Goal: Task Accomplishment & Management: Manage account settings

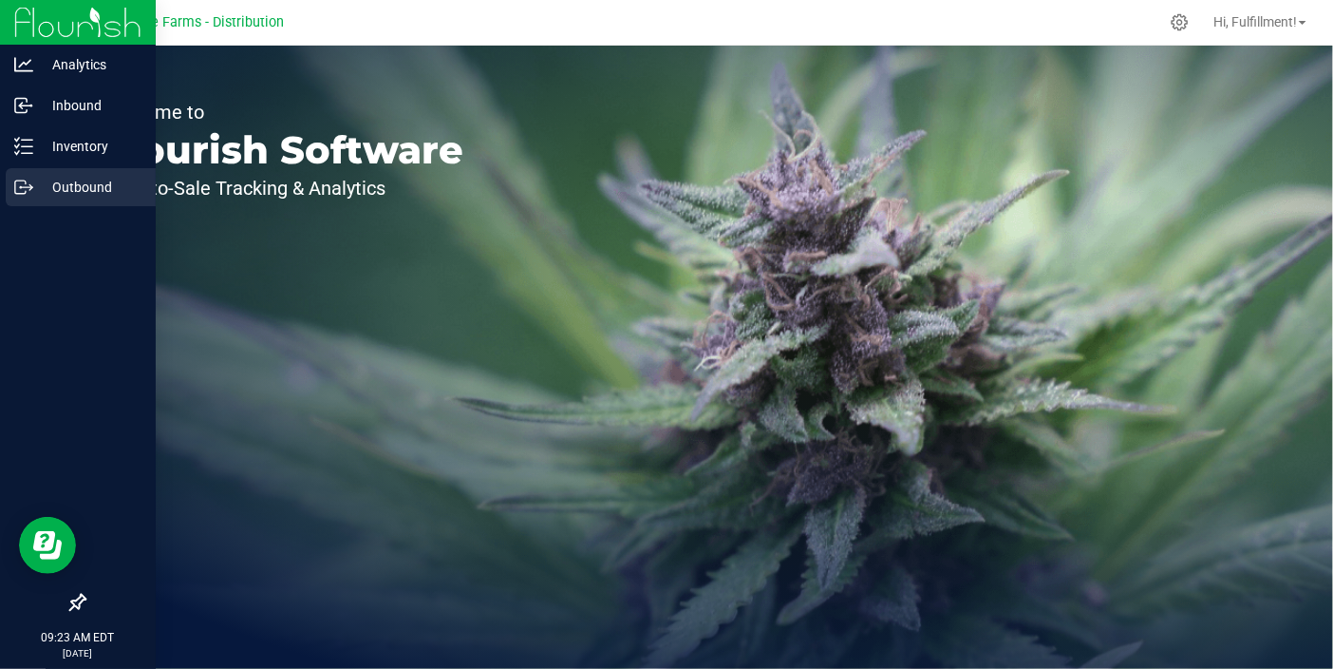
click at [113, 188] on p "Outbound" at bounding box center [90, 187] width 114 height 23
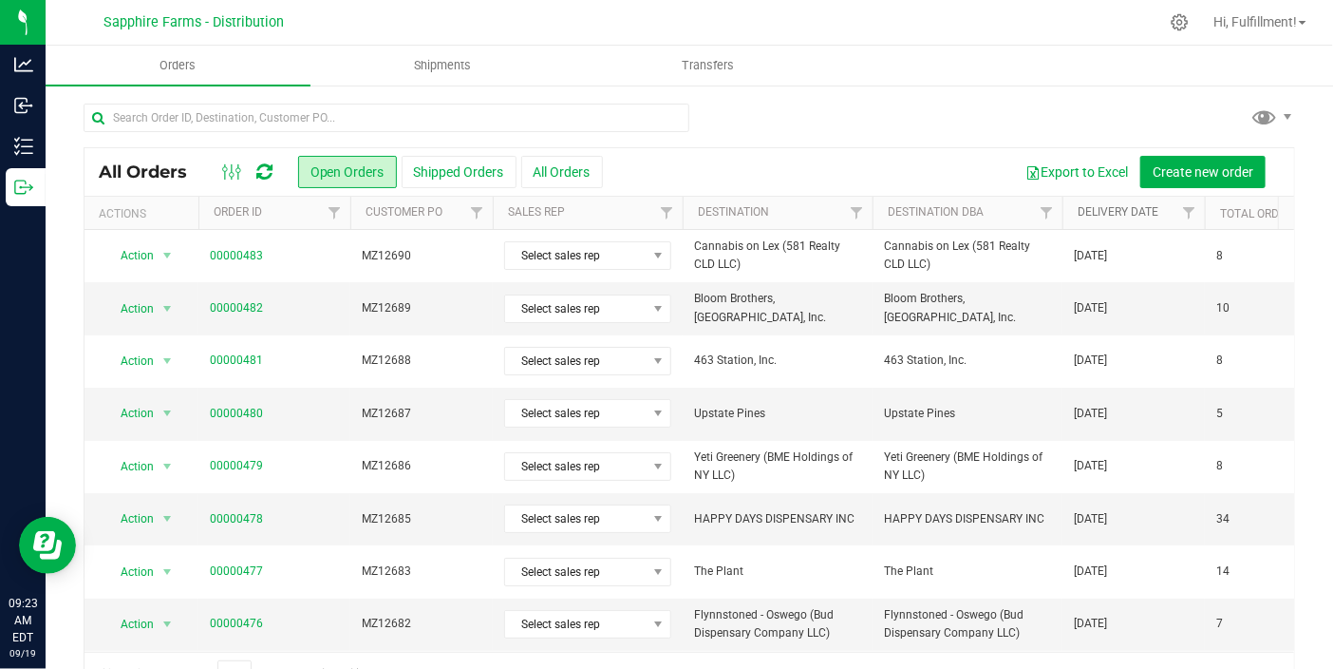
click at [1091, 213] on link "Delivery Date" at bounding box center [1118, 211] width 81 height 13
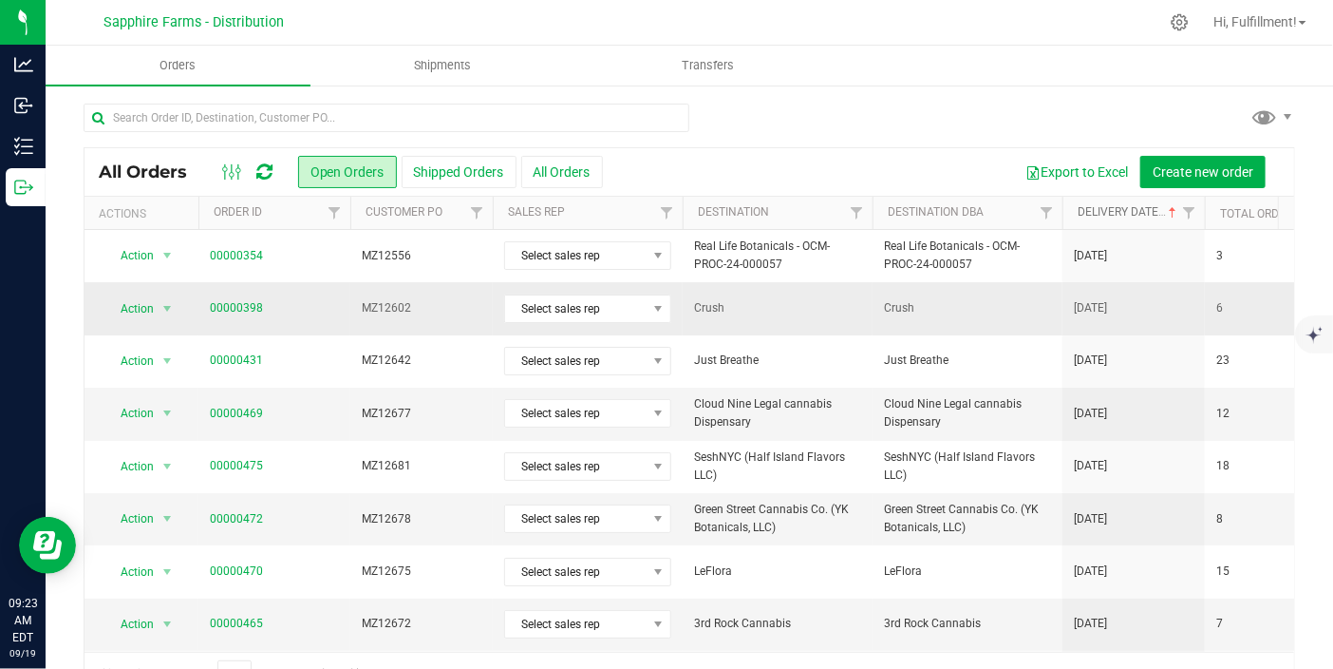
scroll to position [46, 0]
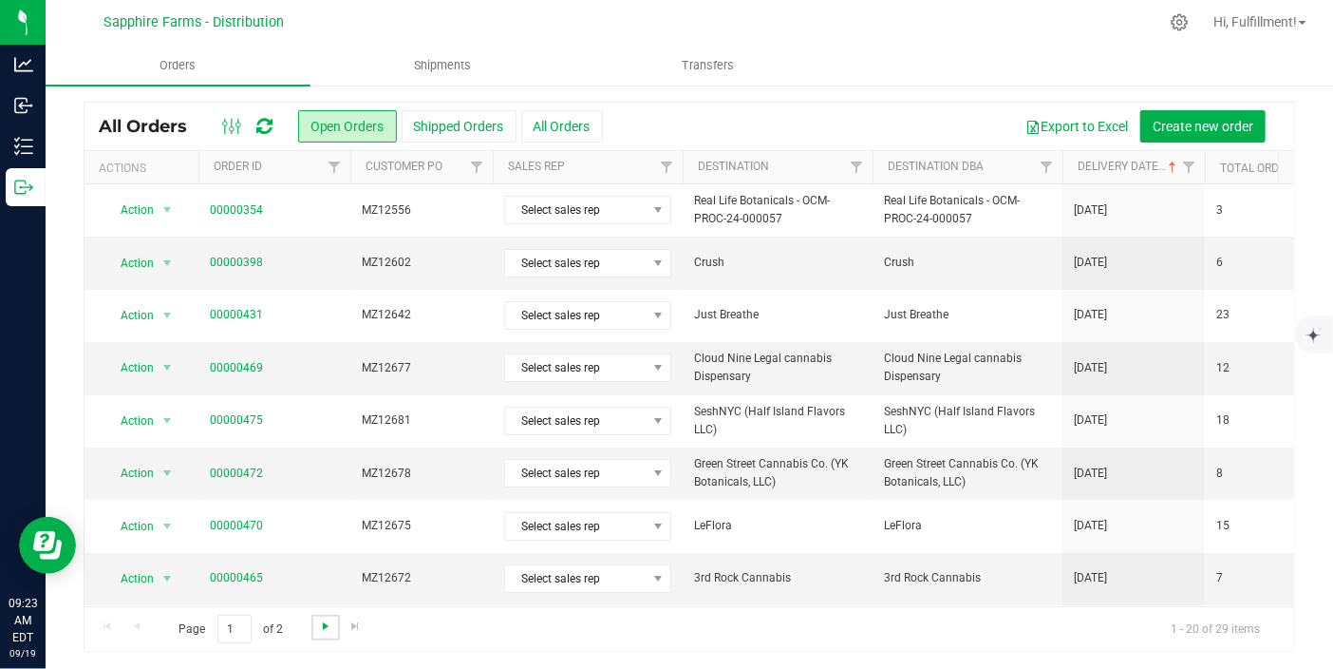
click at [322, 623] on span "Go to the next page" at bounding box center [325, 625] width 15 height 15
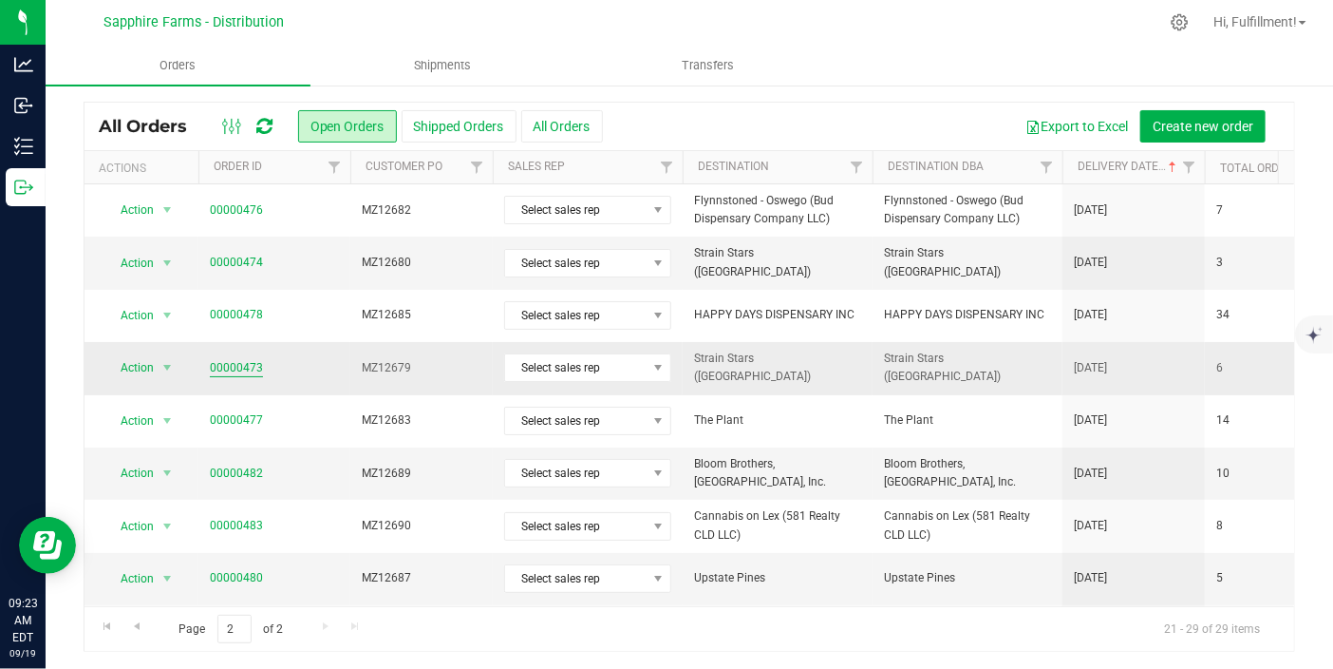
click at [256, 360] on link "00000473" at bounding box center [236, 368] width 53 height 18
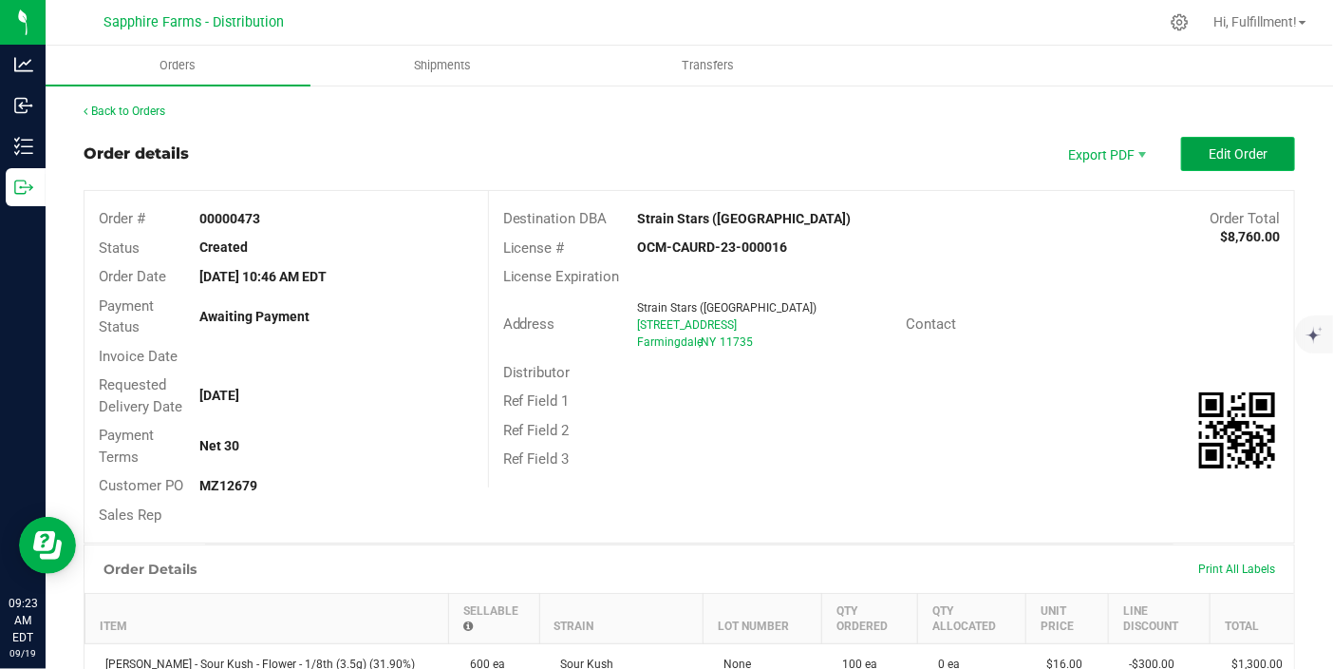
click at [1232, 146] on span "Edit Order" at bounding box center [1238, 153] width 59 height 15
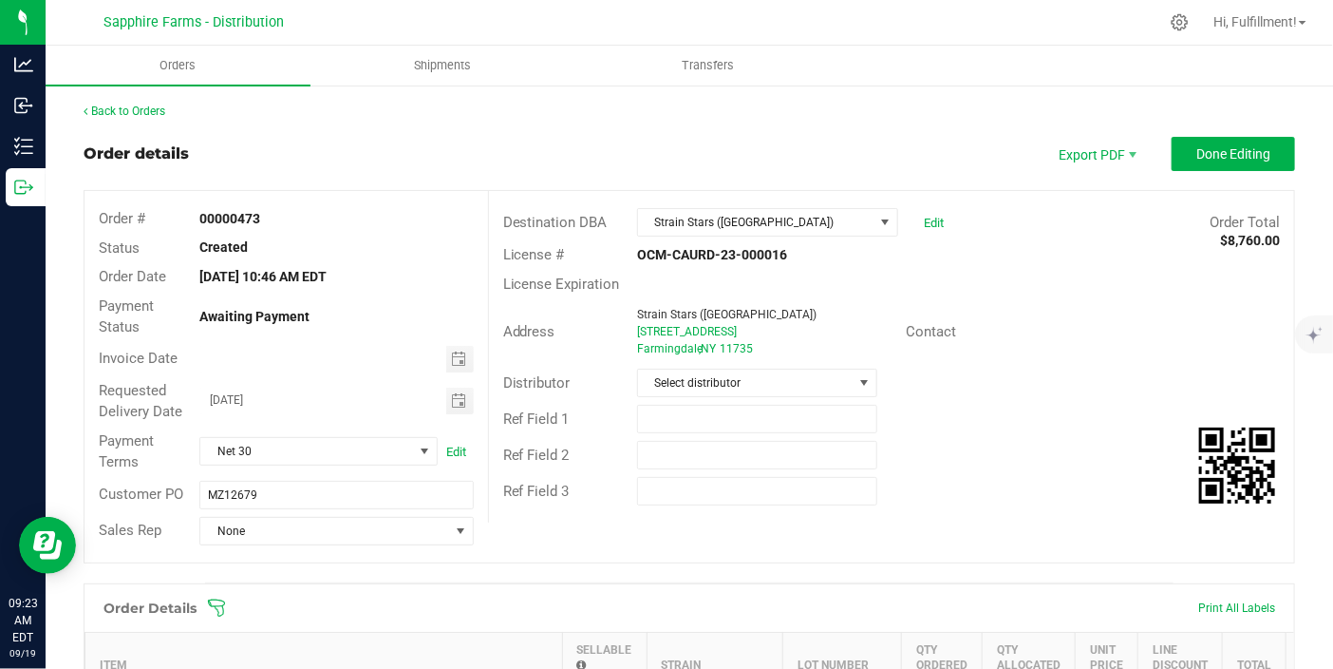
click at [217, 603] on icon at bounding box center [216, 606] width 17 height 17
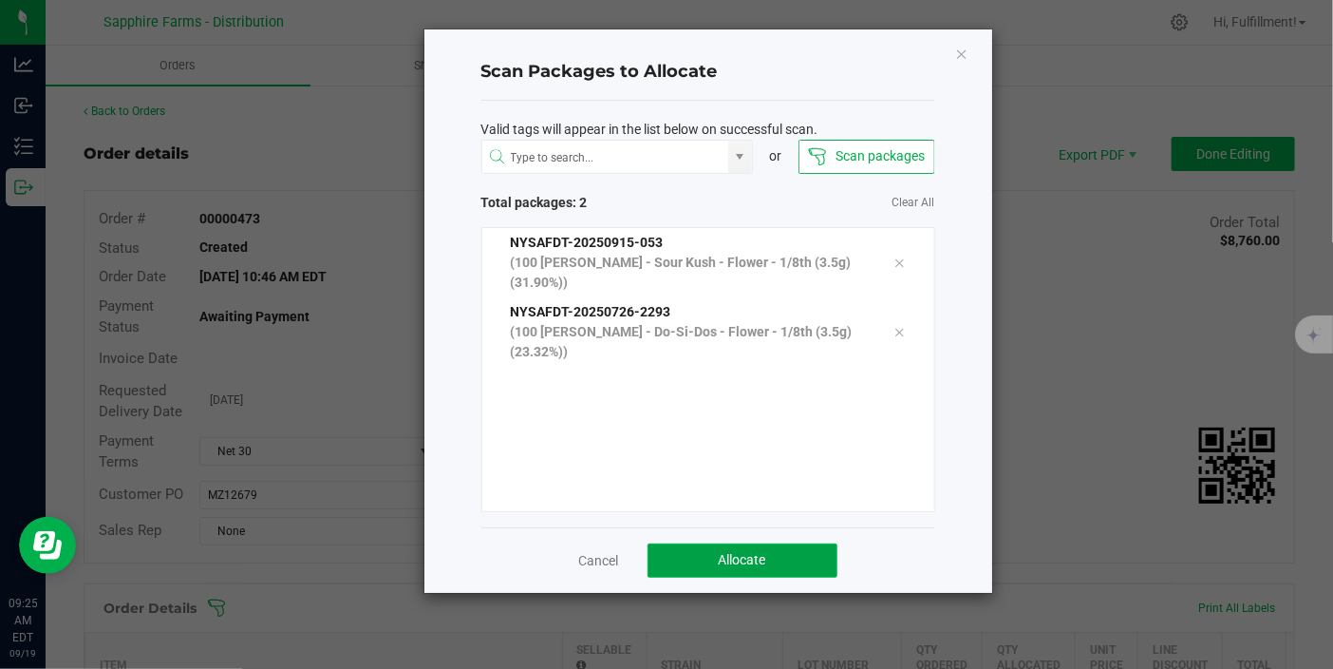
click at [817, 555] on button "Allocate" at bounding box center [743, 560] width 190 height 34
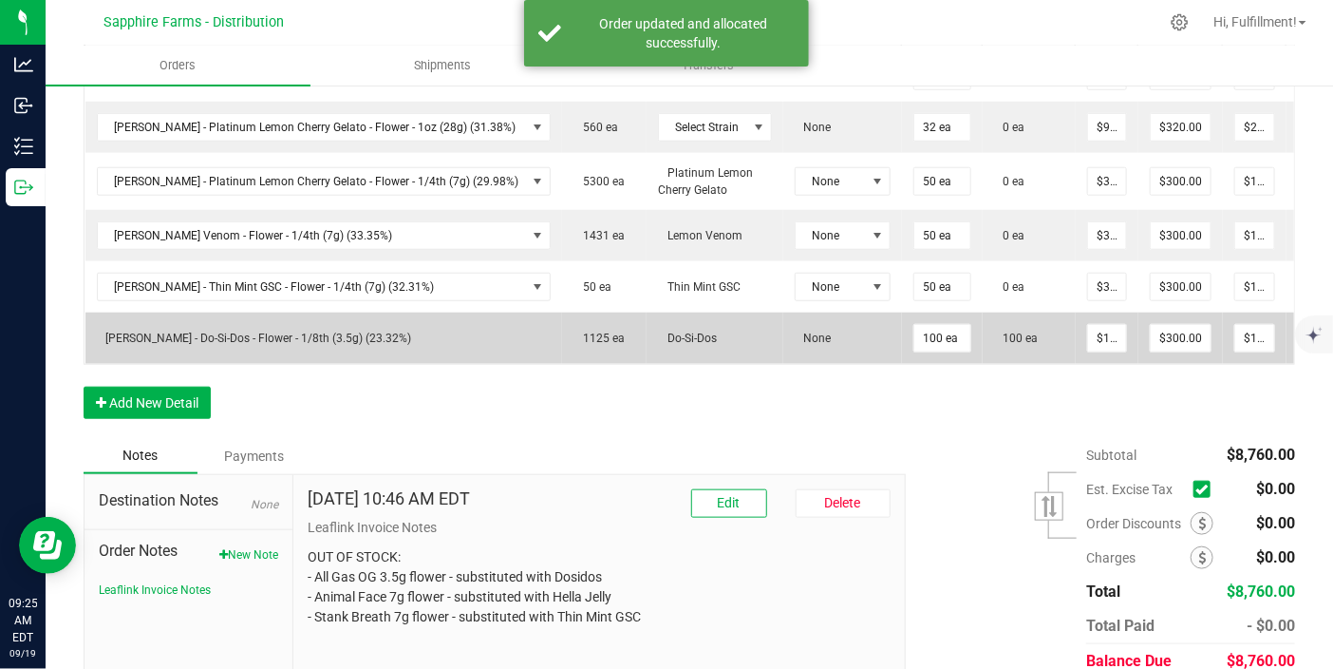
scroll to position [527, 0]
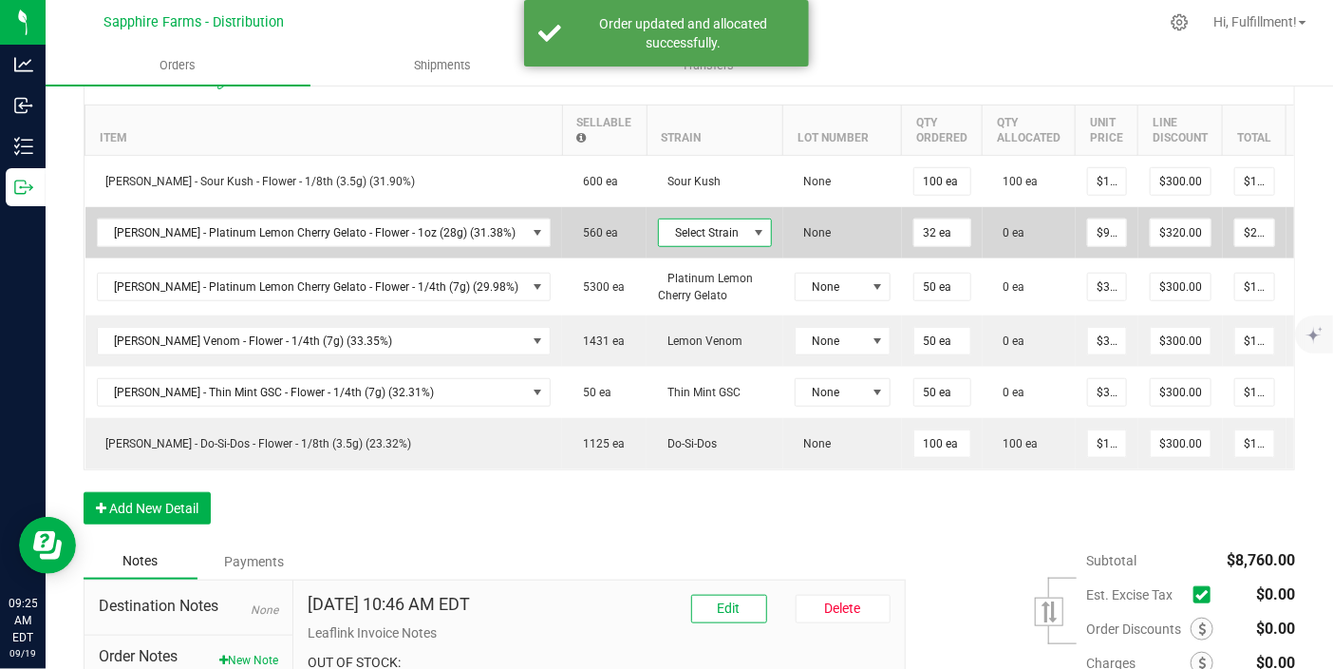
click at [751, 225] on span at bounding box center [758, 232] width 15 height 15
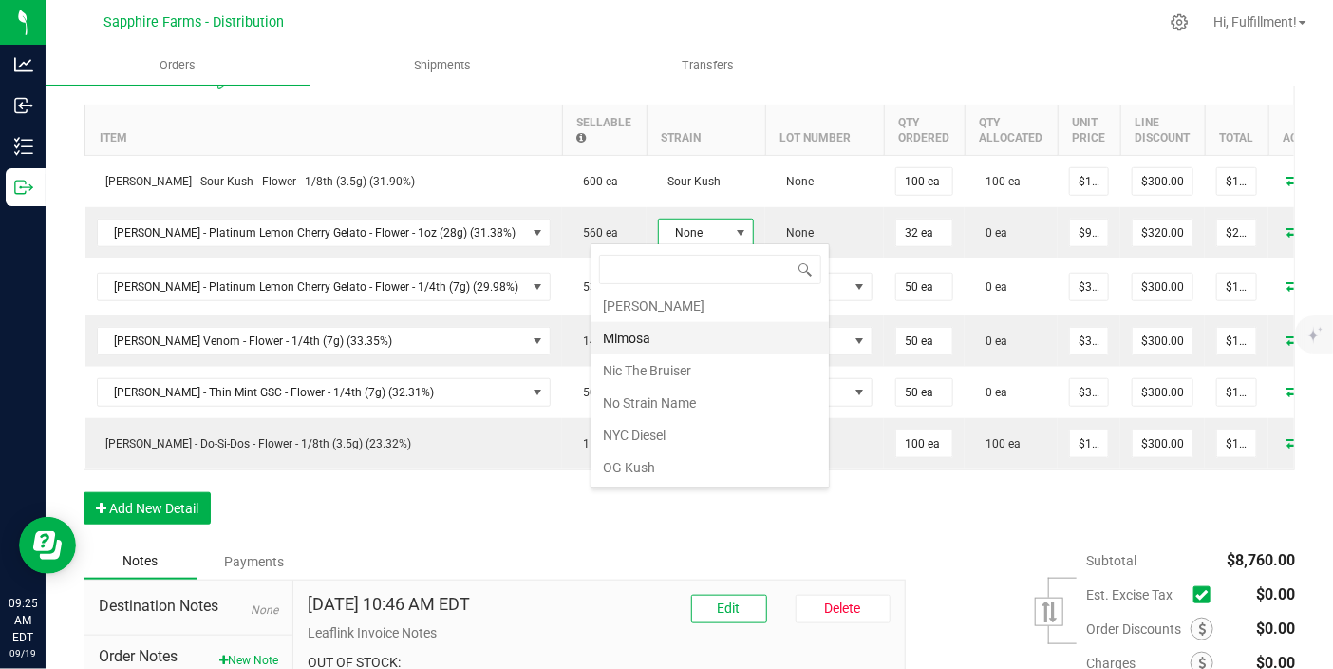
scroll to position [1266, 0]
click at [708, 481] on li "Platinum Lemon Cherry Gelato" at bounding box center [710, 497] width 237 height 32
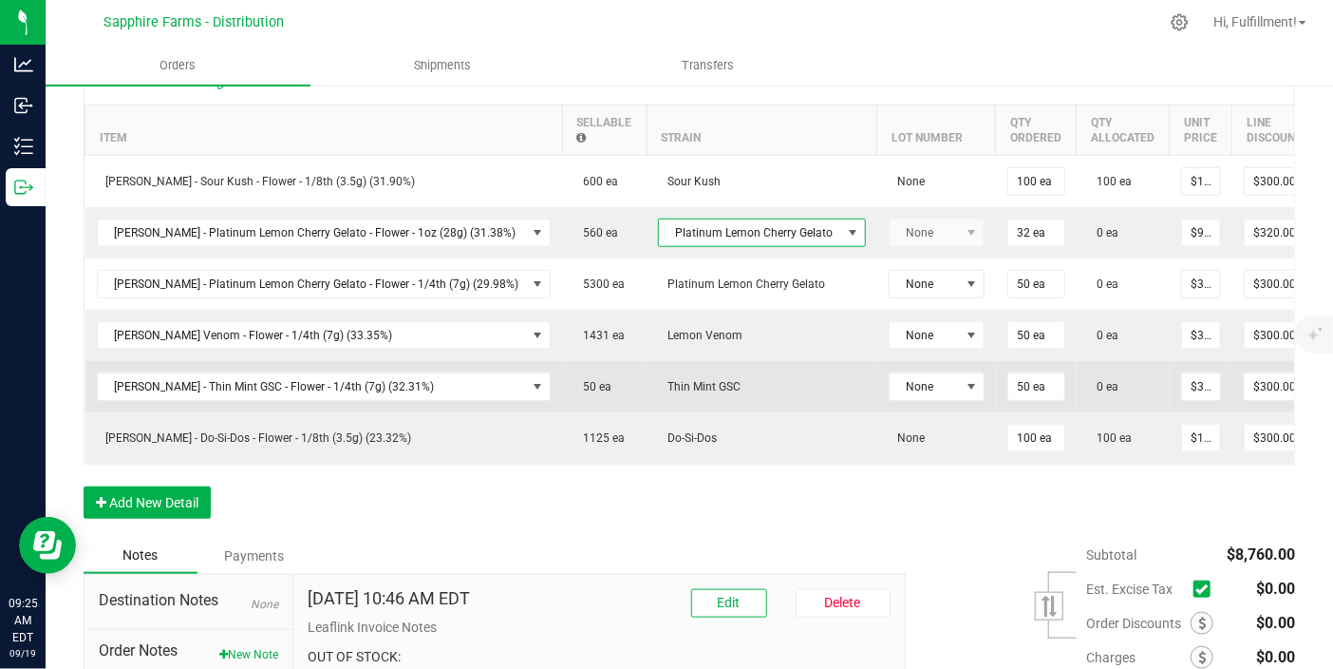
scroll to position [211, 0]
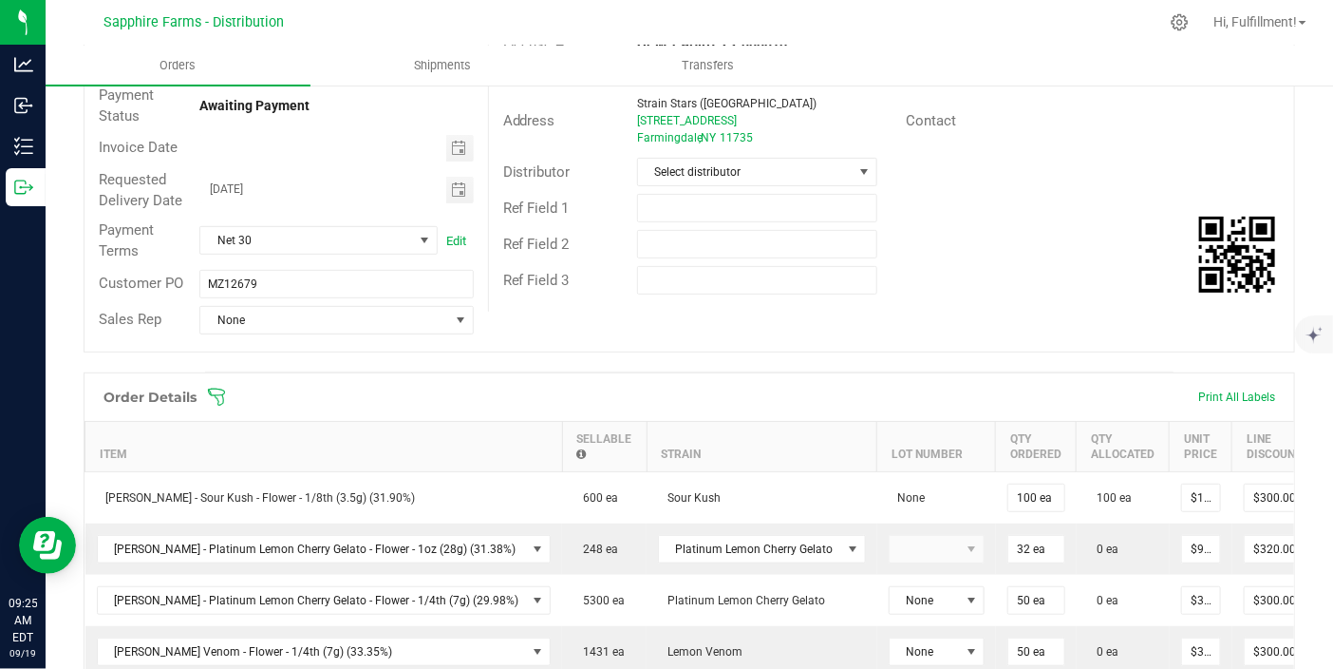
click at [225, 387] on icon at bounding box center [216, 396] width 19 height 19
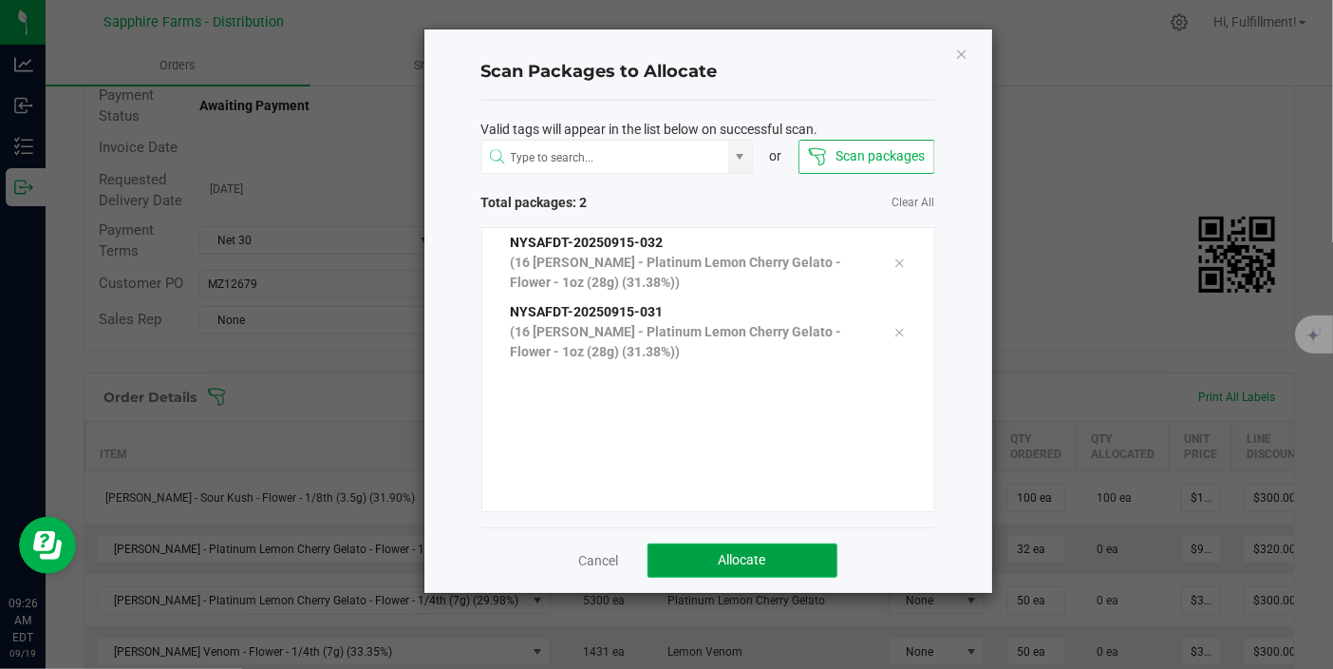
click at [717, 554] on button "Allocate" at bounding box center [743, 560] width 190 height 34
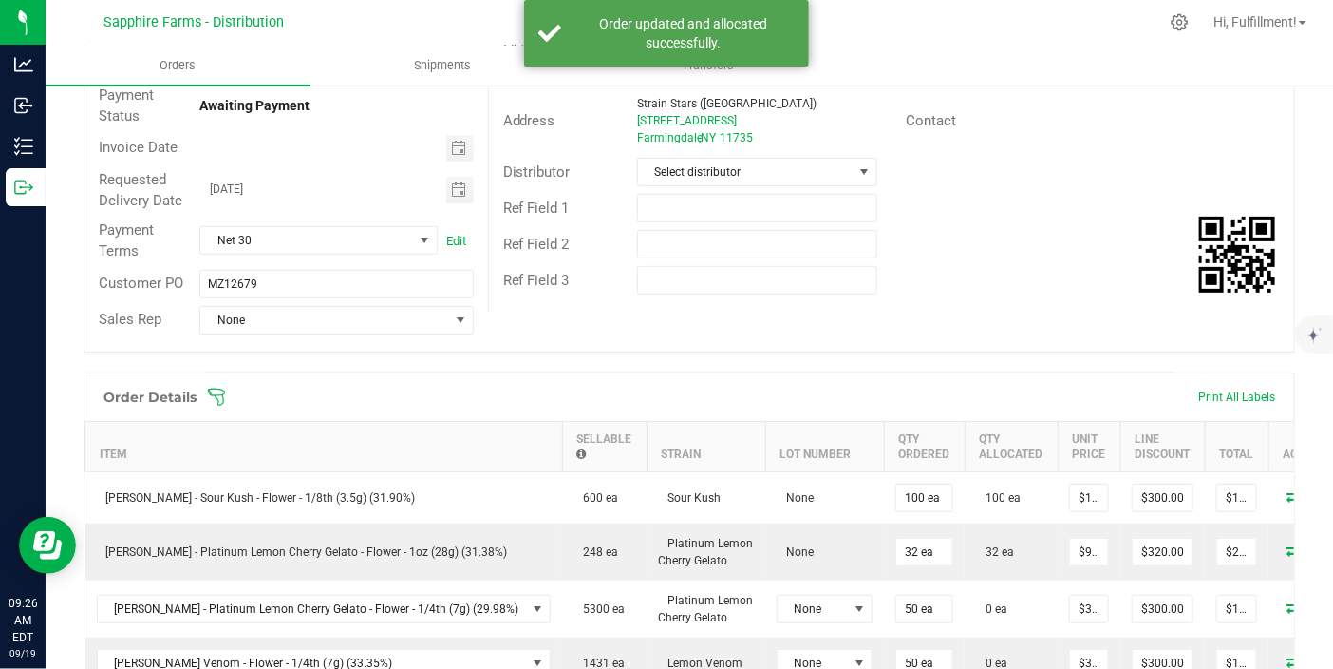
click at [211, 401] on icon at bounding box center [216, 396] width 19 height 19
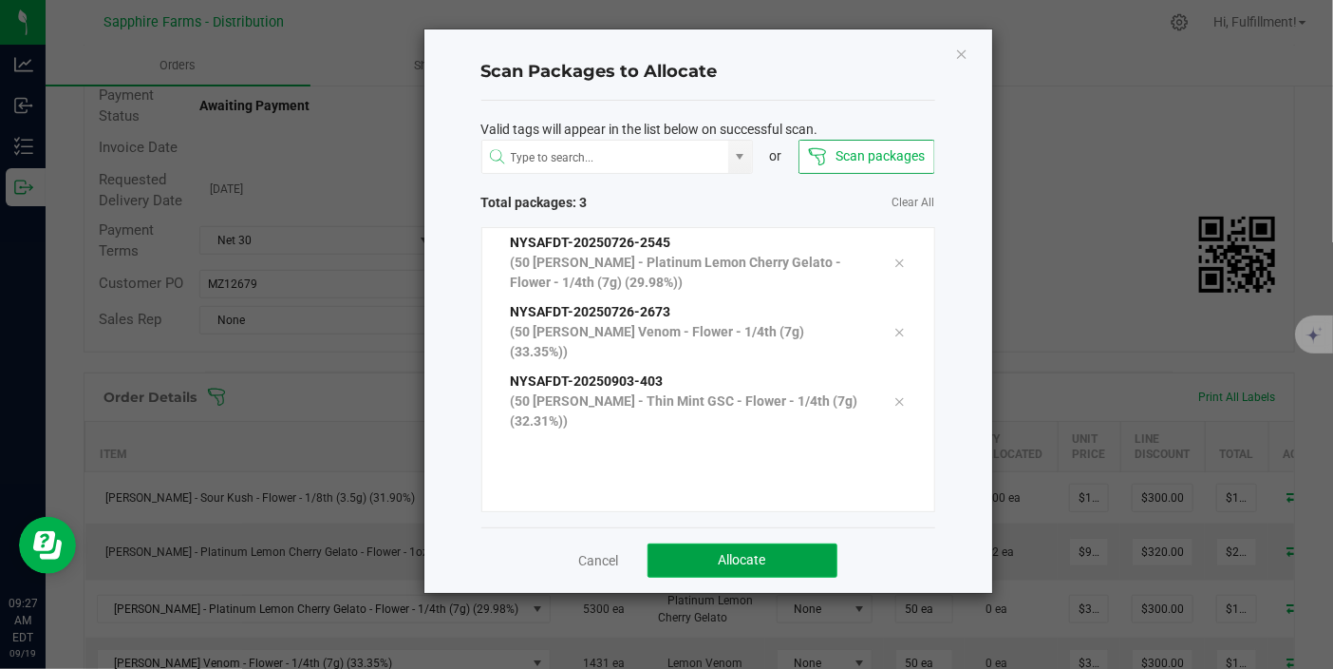
click at [781, 562] on button "Allocate" at bounding box center [743, 560] width 190 height 34
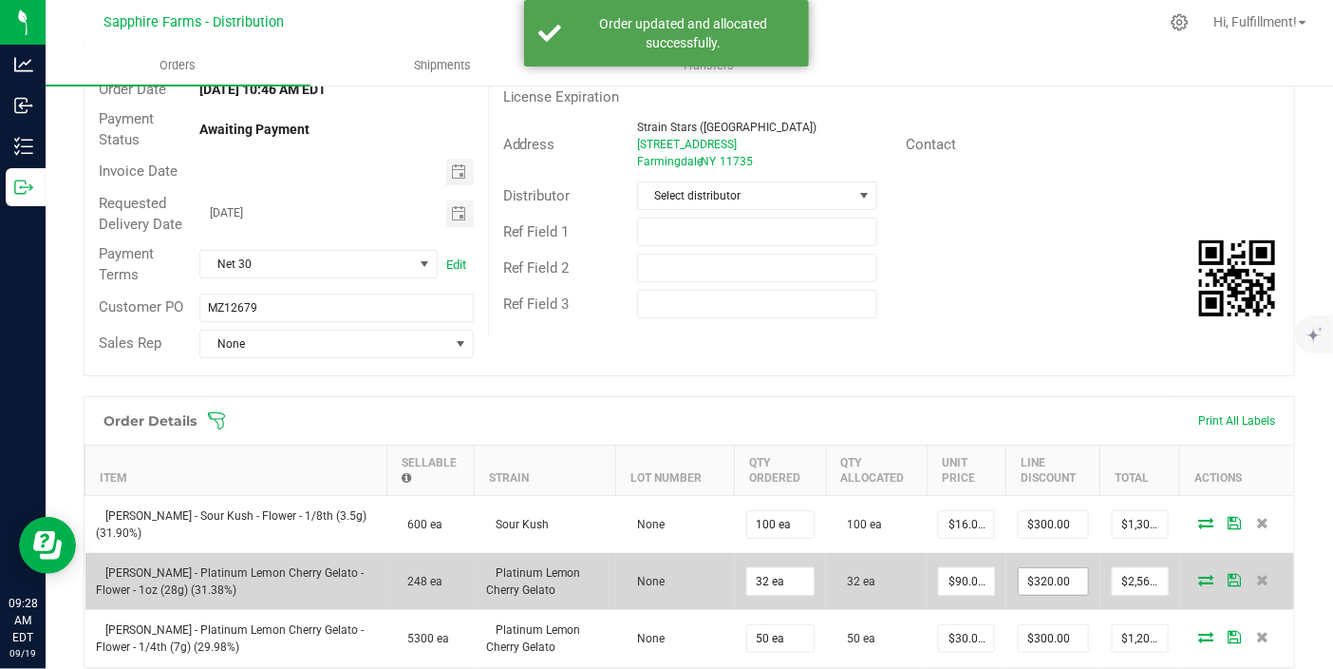
scroll to position [0, 0]
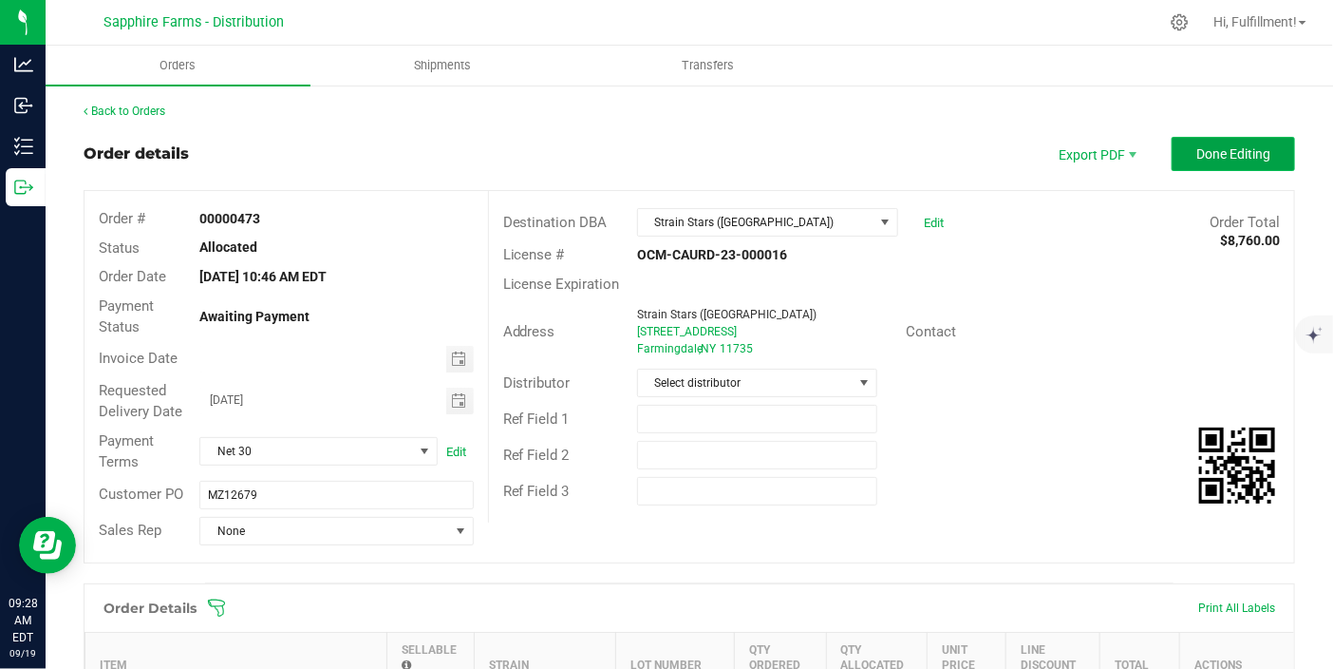
click at [1216, 163] on button "Done Editing" at bounding box center [1233, 154] width 123 height 34
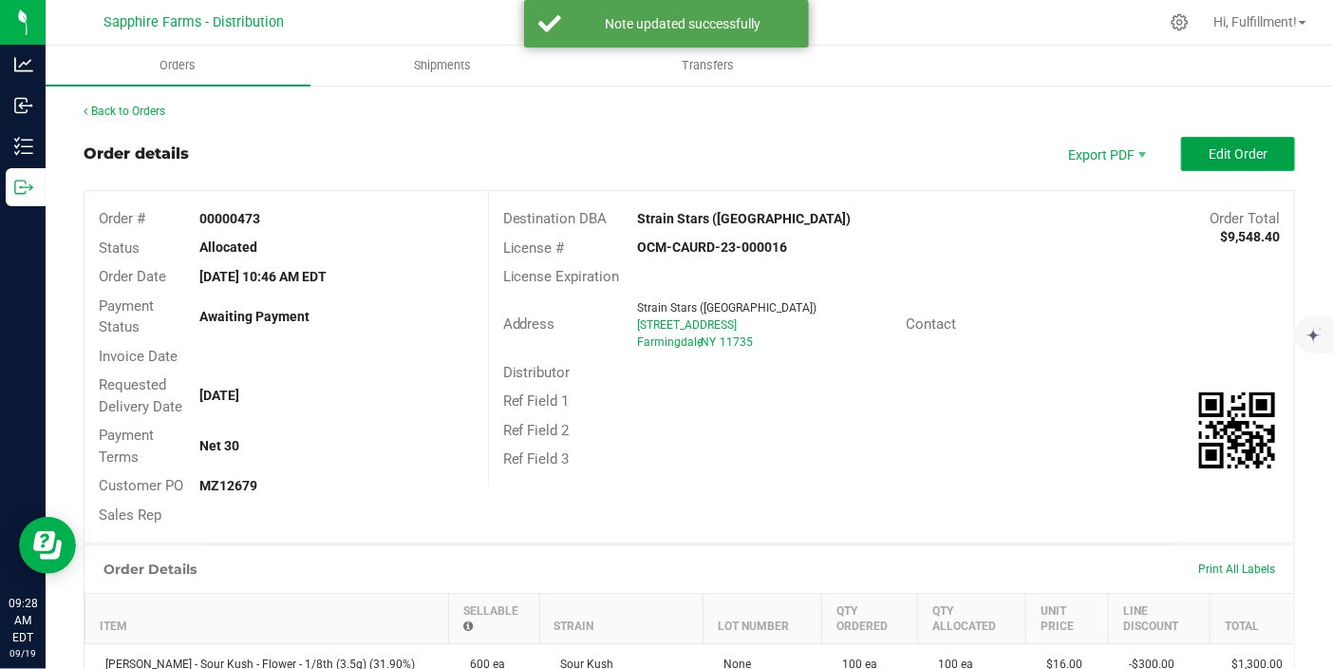
click at [1211, 161] on button "Edit Order" at bounding box center [1238, 154] width 114 height 34
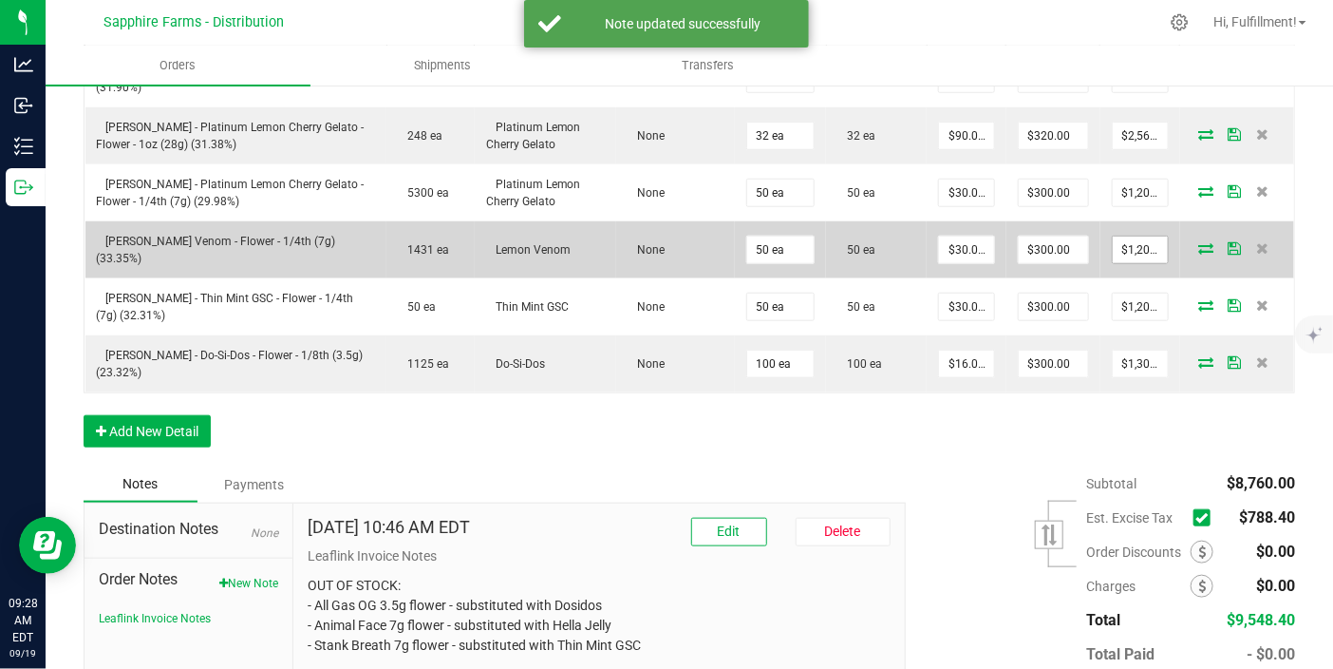
scroll to position [725, 0]
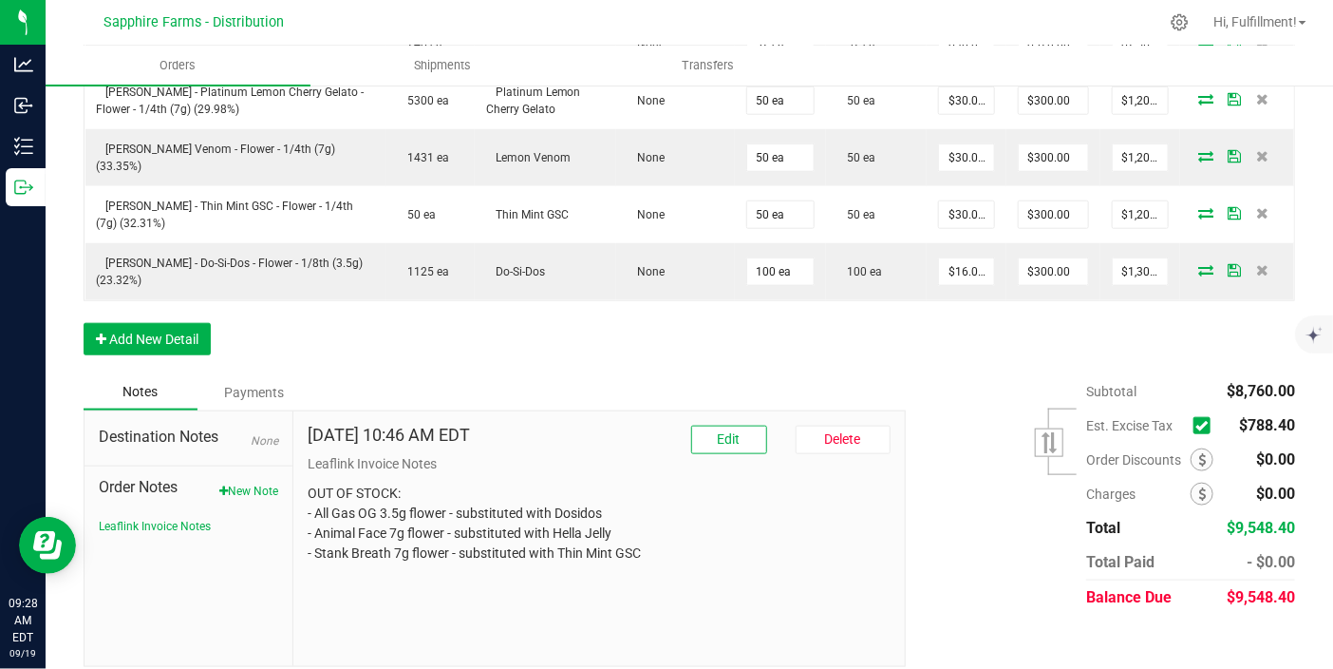
click at [1196, 425] on icon at bounding box center [1202, 425] width 12 height 0
click at [0, 0] on input "checkbox" at bounding box center [0, 0] width 0 height 0
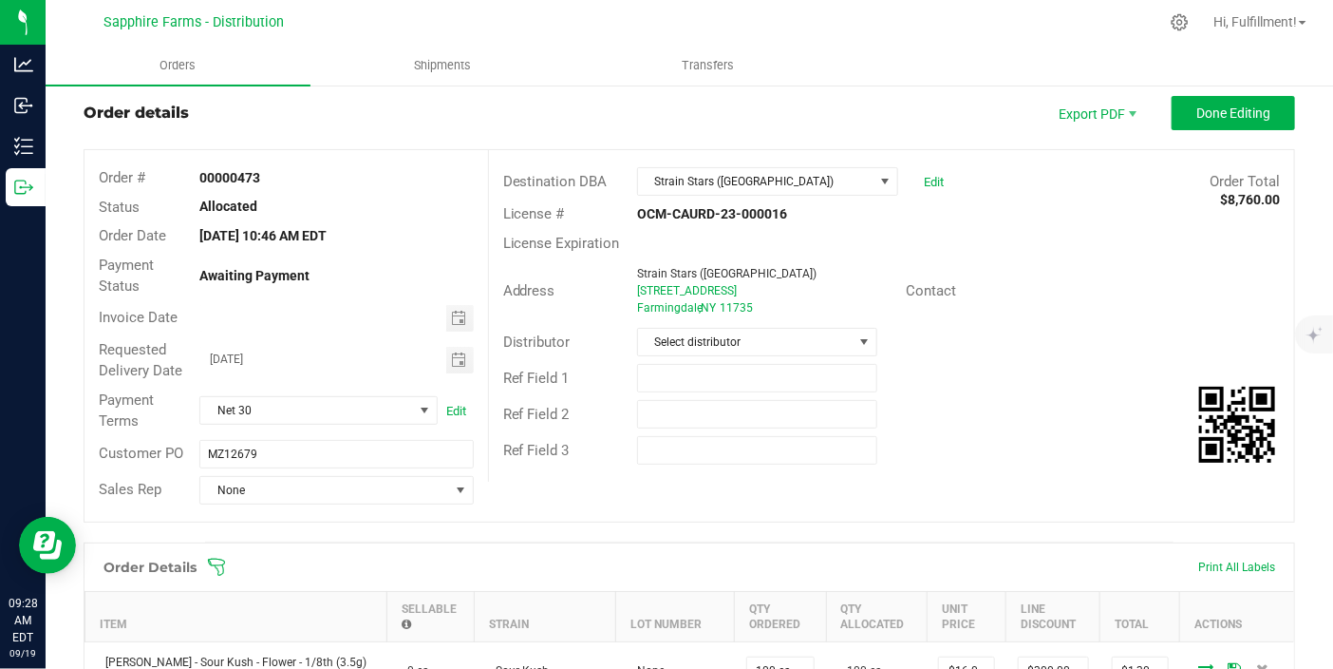
scroll to position [0, 0]
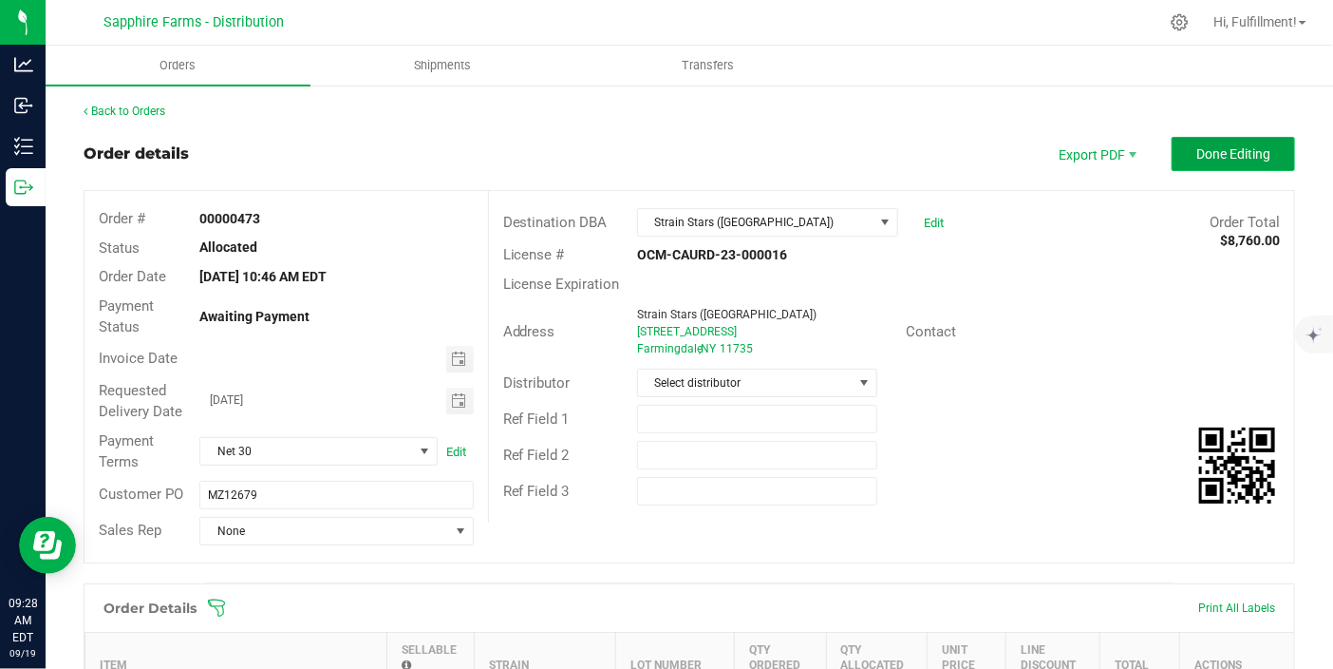
click at [1240, 156] on span "Done Editing" at bounding box center [1234, 153] width 74 height 15
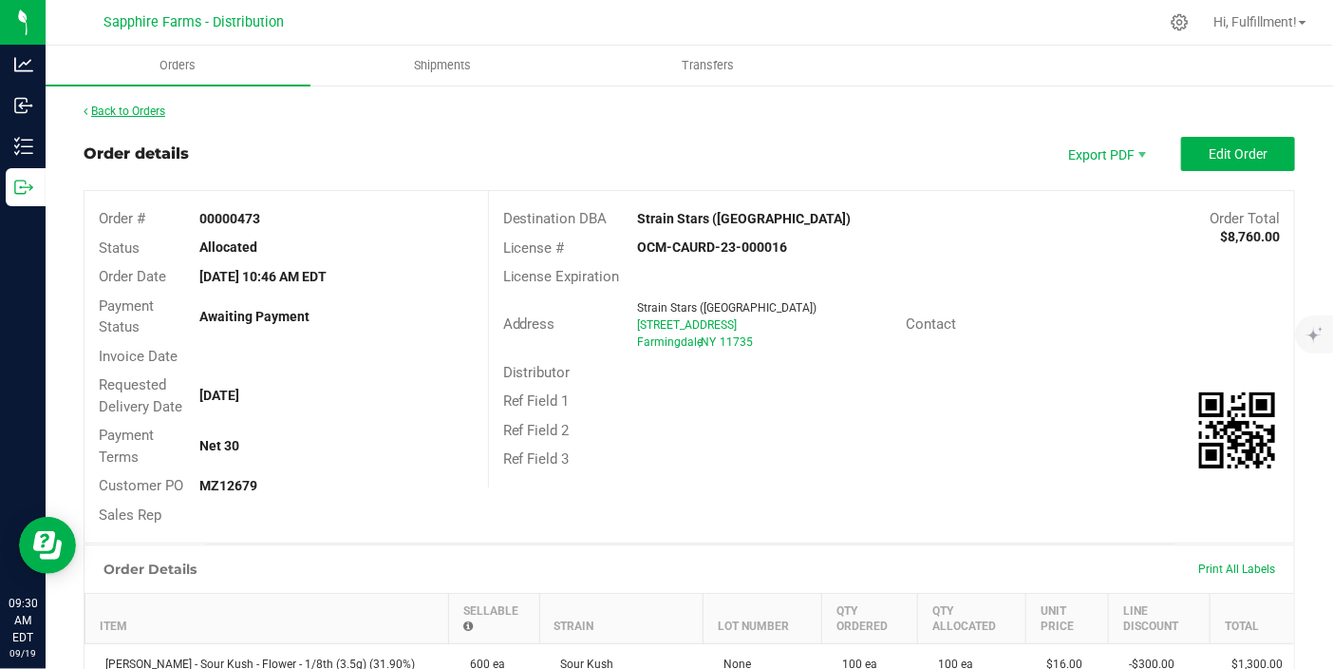
click at [139, 111] on link "Back to Orders" at bounding box center [125, 110] width 82 height 13
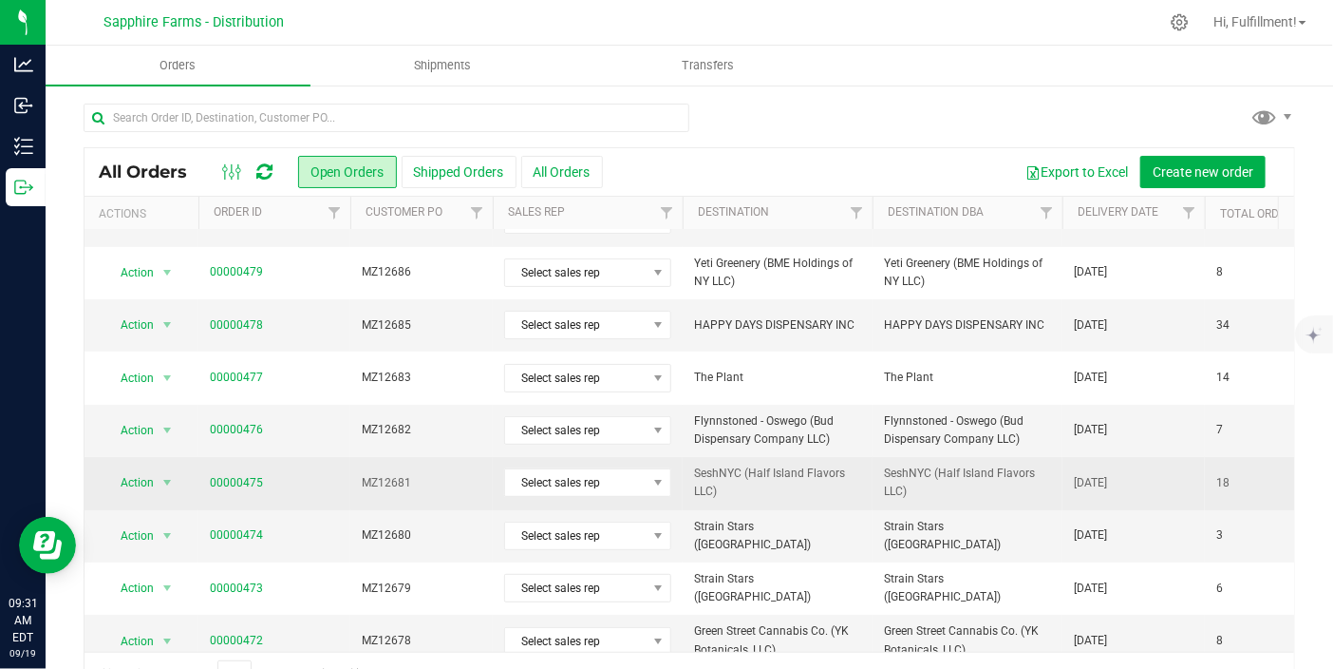
scroll to position [316, 0]
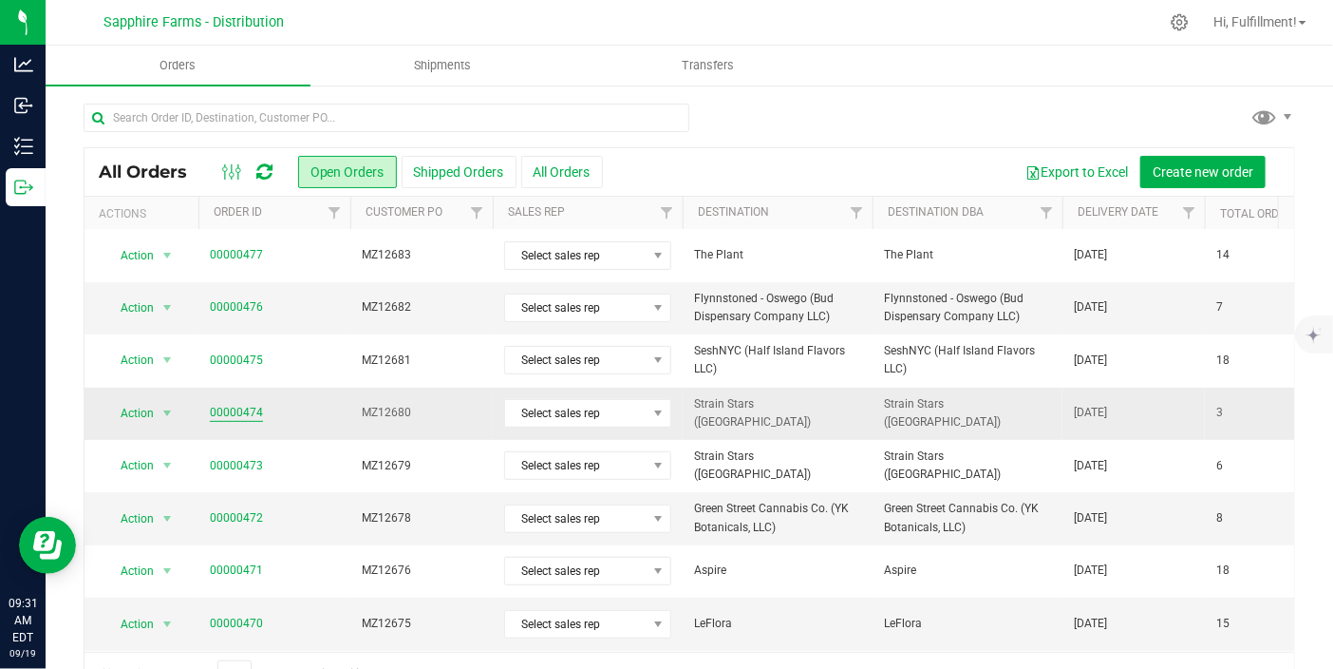
click at [249, 405] on link "00000474" at bounding box center [236, 413] width 53 height 18
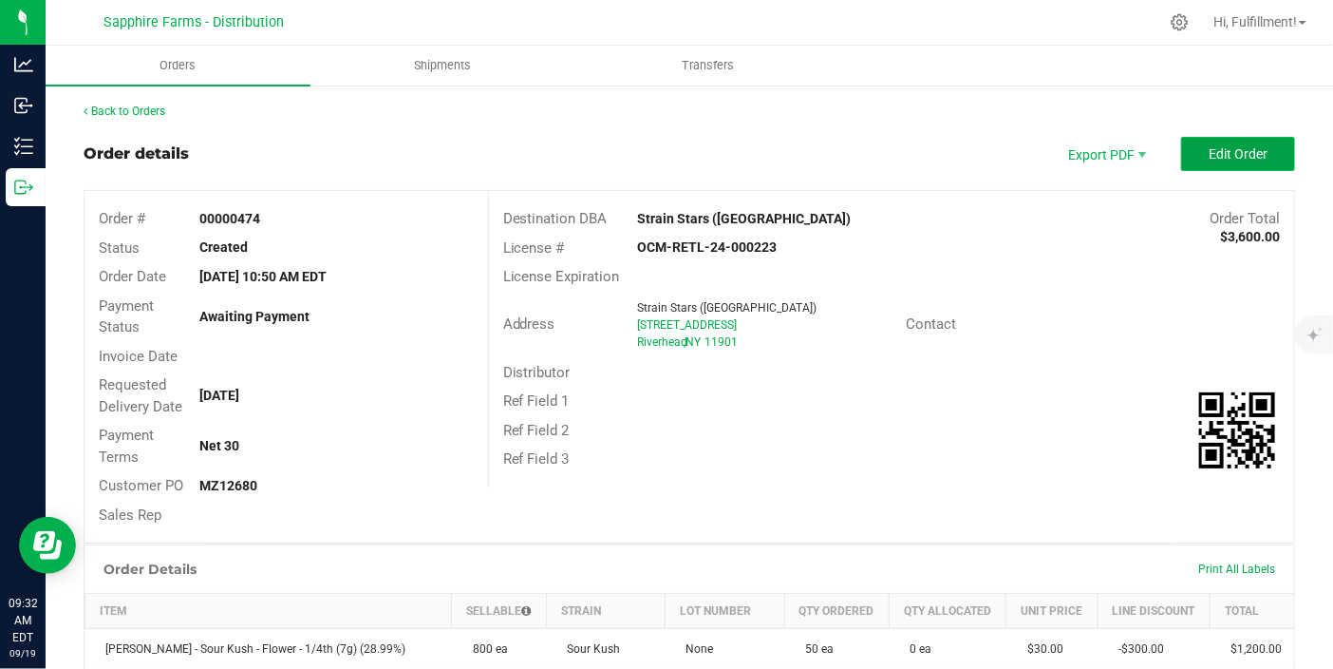
click at [1223, 158] on span "Edit Order" at bounding box center [1238, 153] width 59 height 15
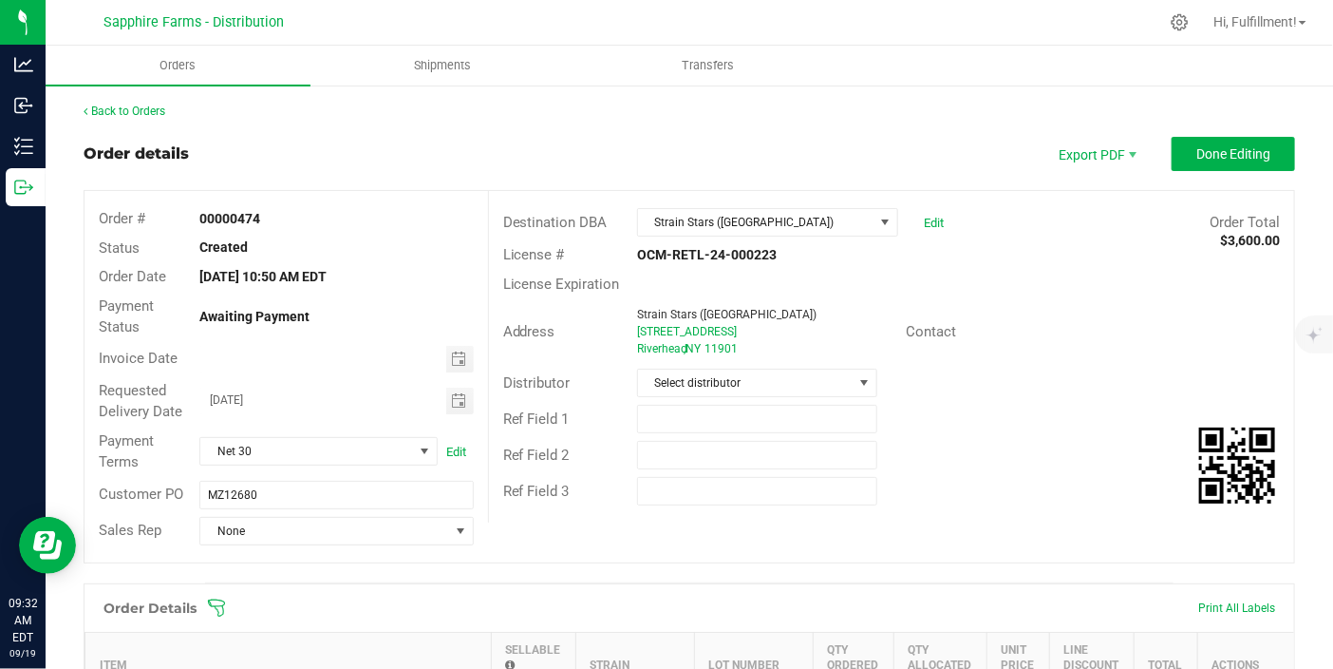
click at [213, 603] on icon at bounding box center [216, 607] width 19 height 19
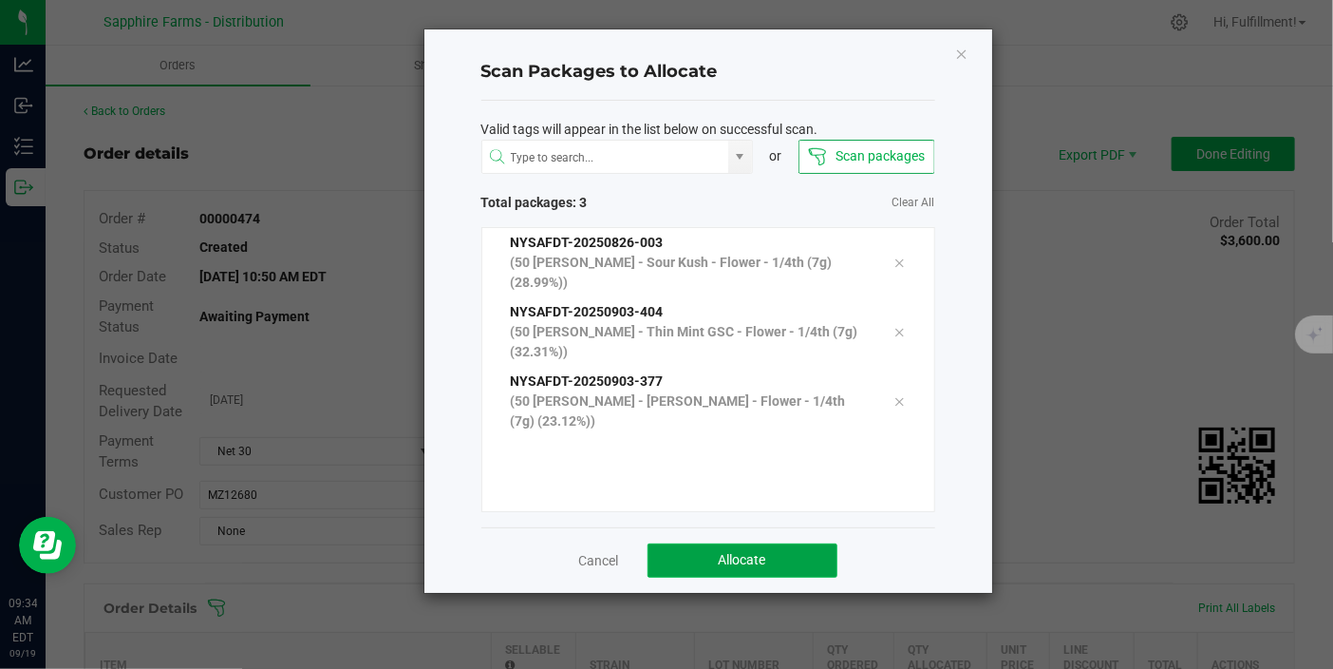
click at [783, 561] on button "Allocate" at bounding box center [743, 560] width 190 height 34
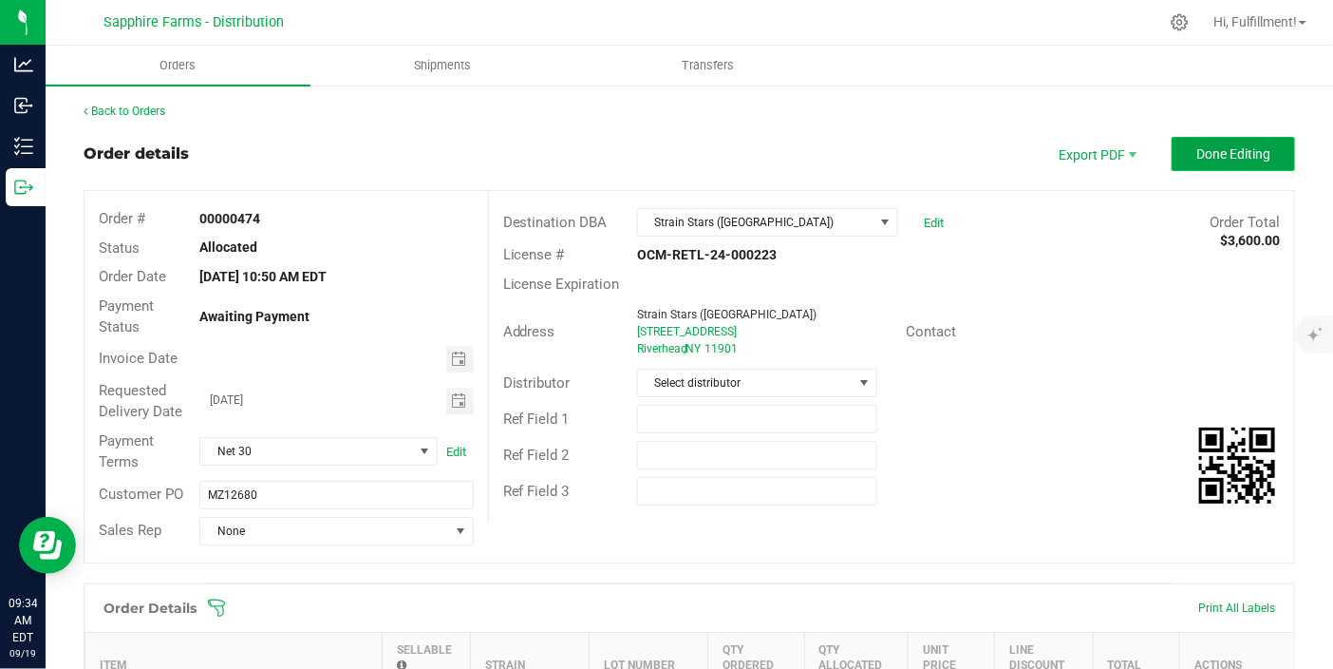
click at [1242, 156] on span "Done Editing" at bounding box center [1234, 153] width 74 height 15
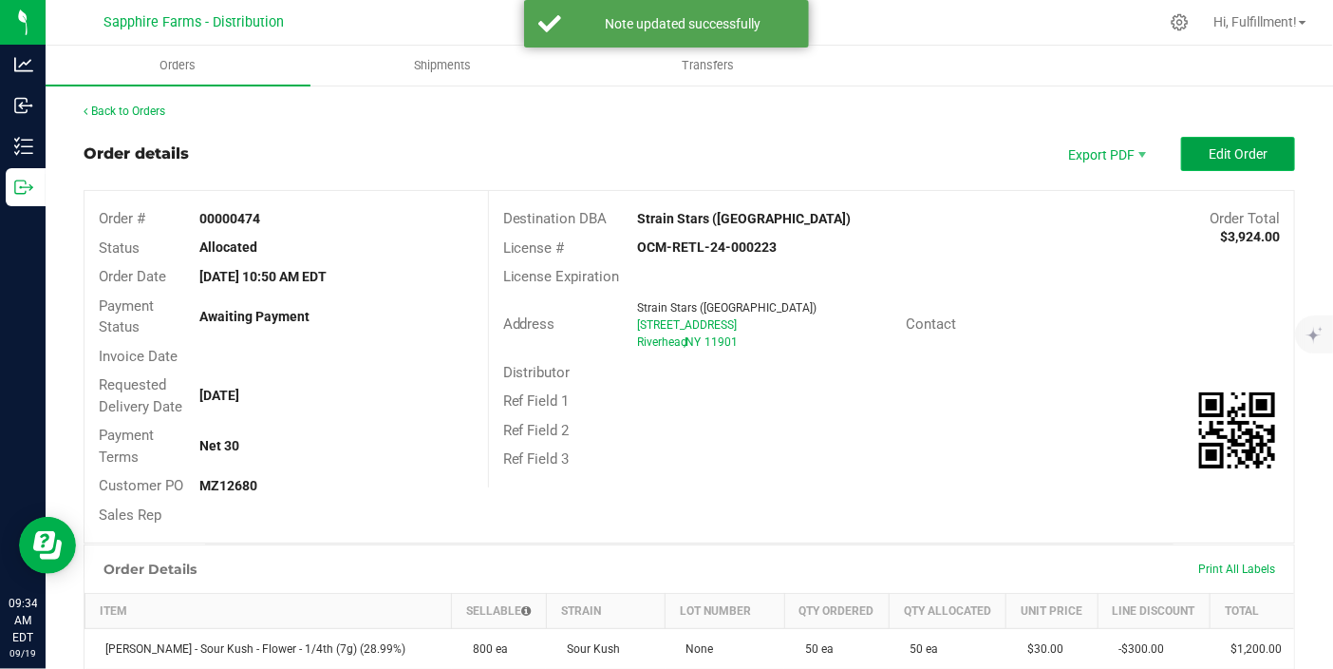
click at [1242, 154] on span "Edit Order" at bounding box center [1238, 153] width 59 height 15
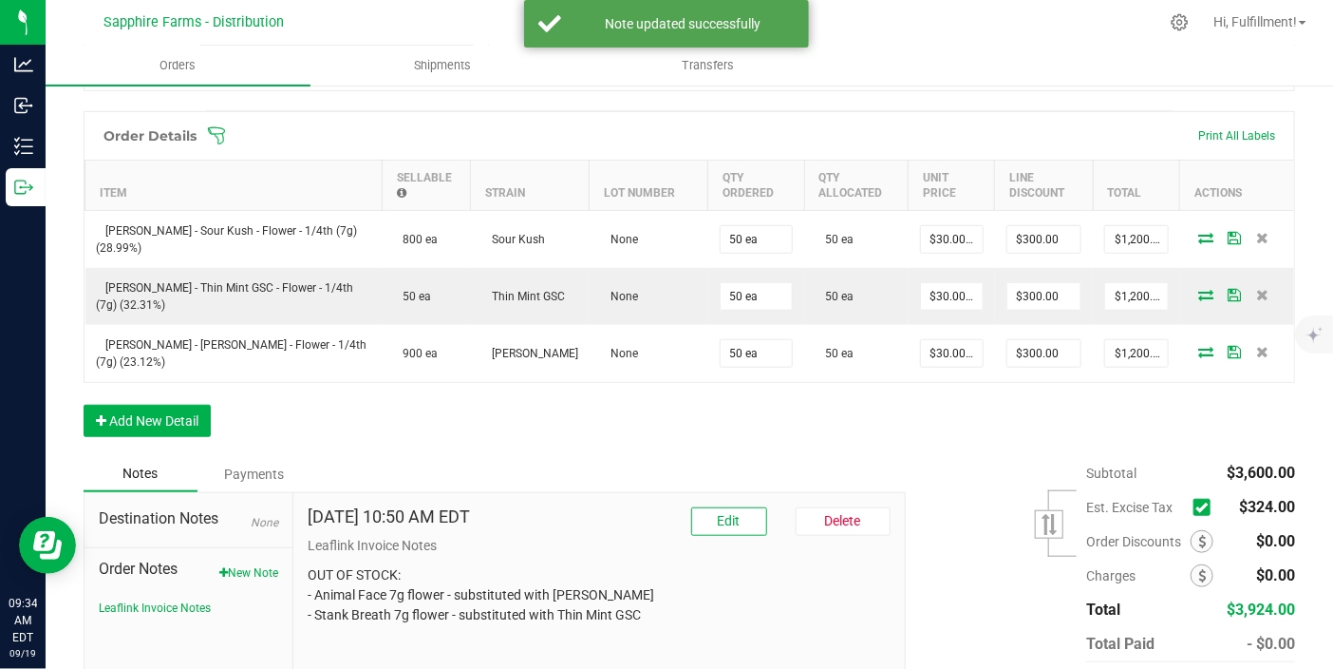
scroll to position [567, 0]
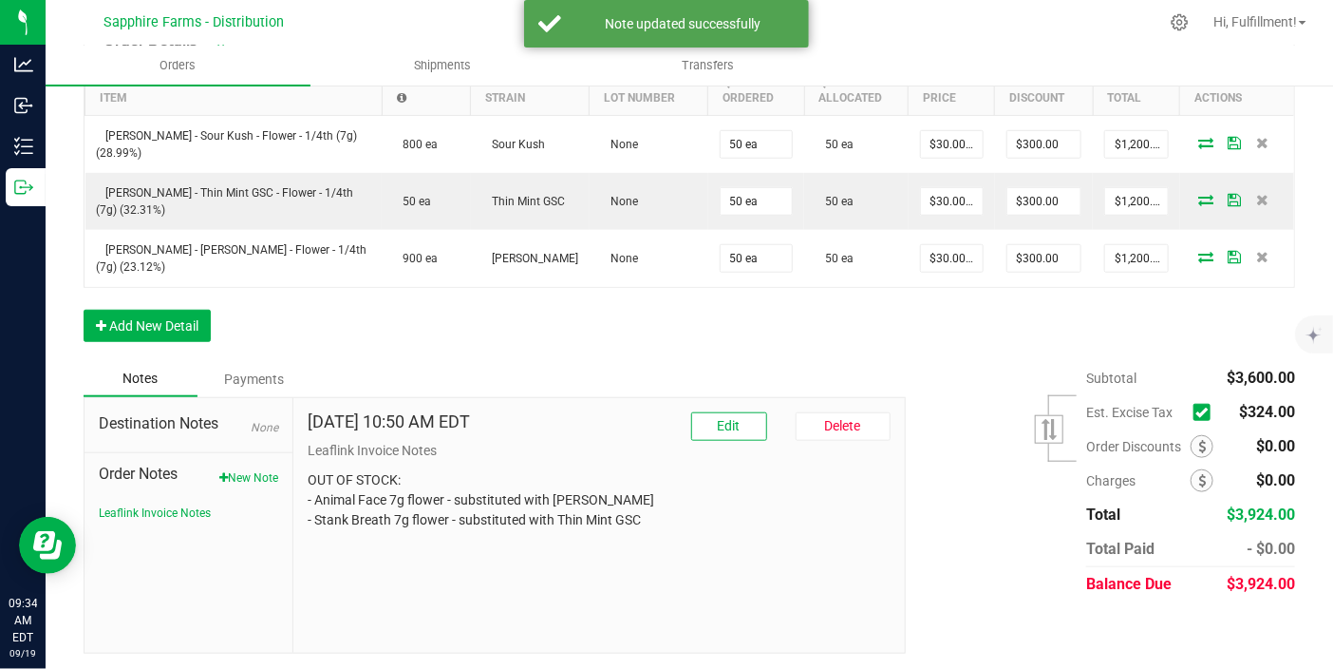
click at [1194, 408] on span at bounding box center [1202, 412] width 17 height 17
click at [0, 0] on input "checkbox" at bounding box center [0, 0] width 0 height 0
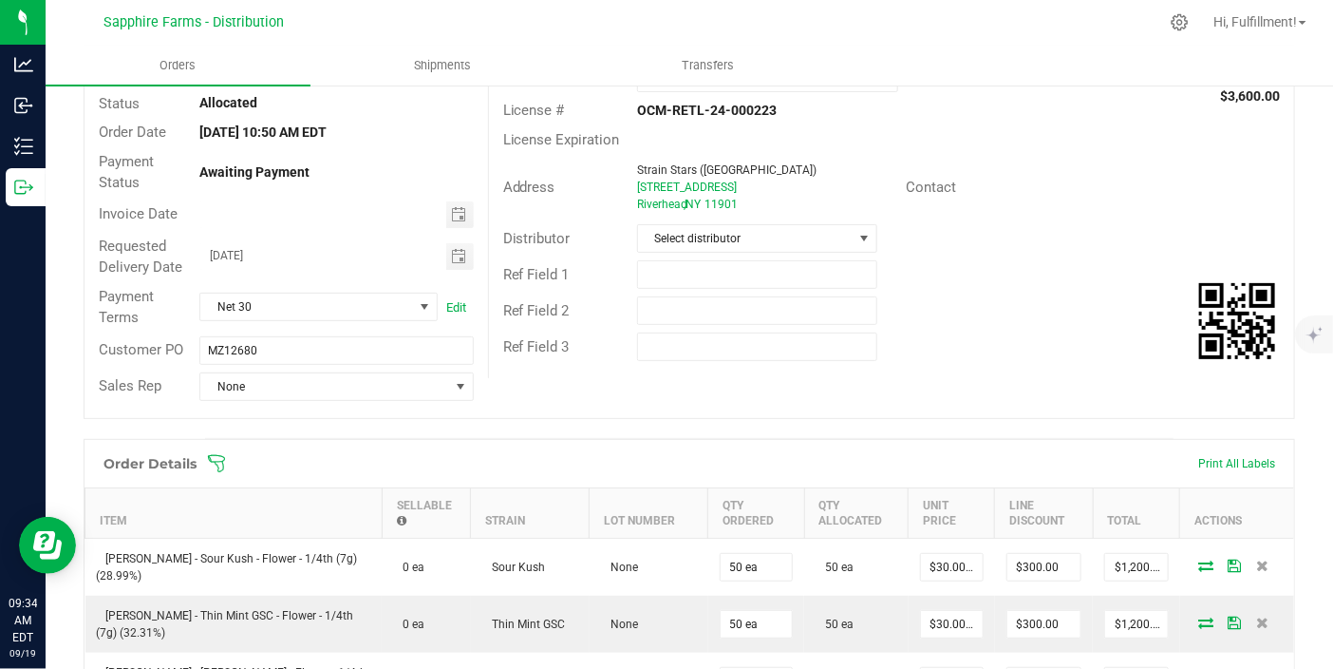
scroll to position [0, 0]
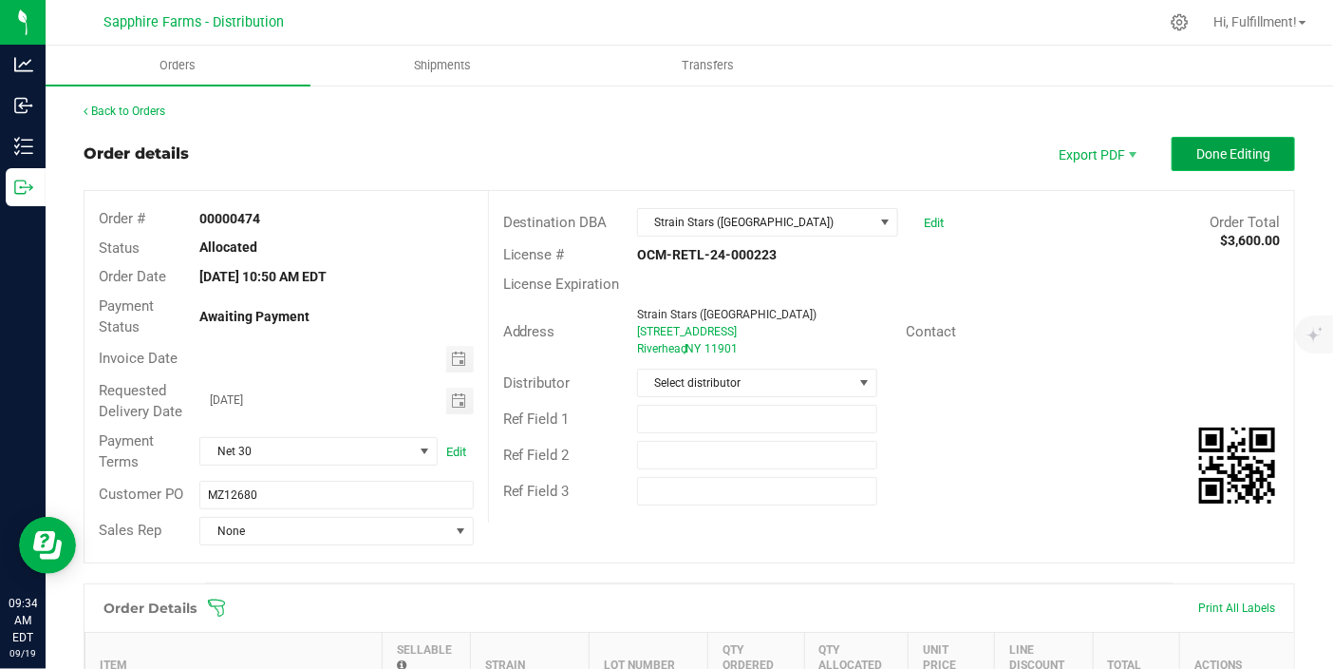
click at [1246, 146] on span "Done Editing" at bounding box center [1234, 153] width 74 height 15
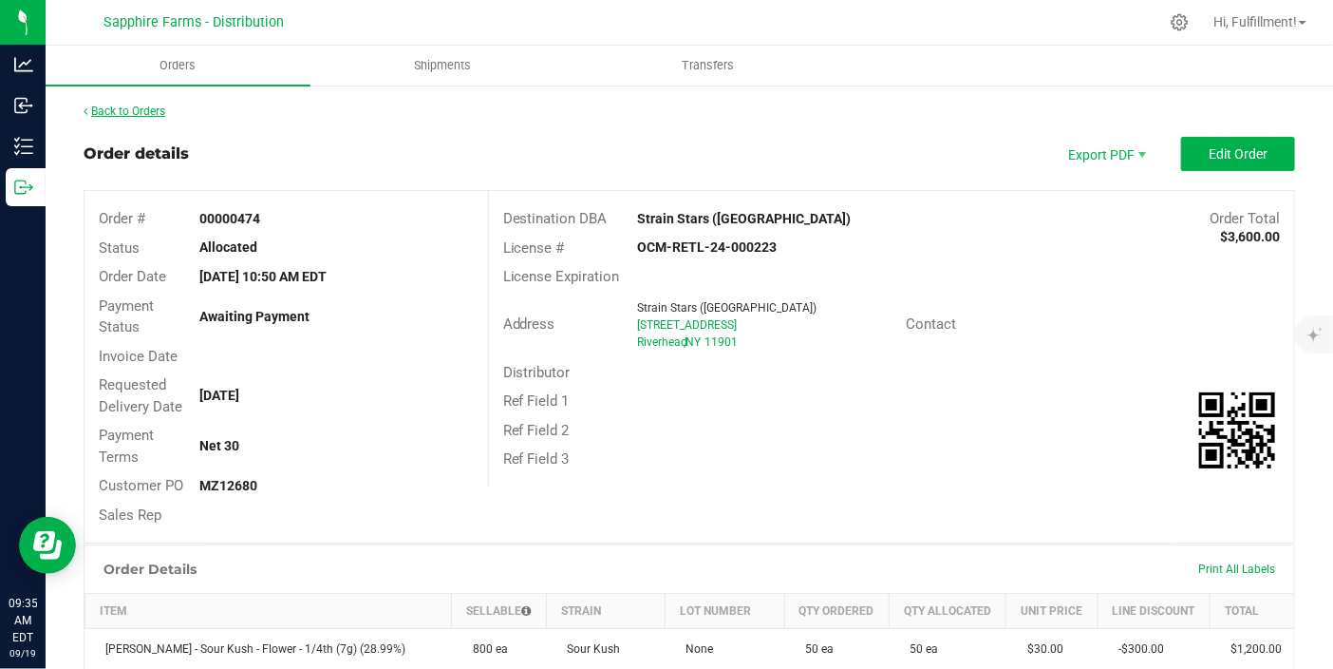
click at [141, 109] on link "Back to Orders" at bounding box center [125, 110] width 82 height 13
